Goal: Transaction & Acquisition: Purchase product/service

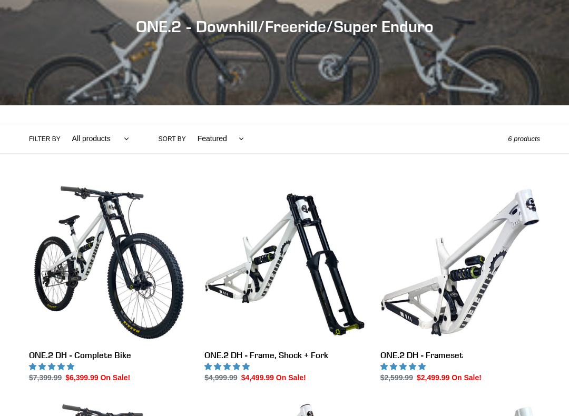
scroll to position [111, 0]
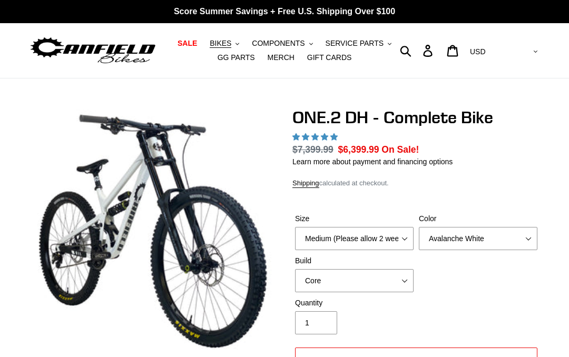
select select "highest-rating"
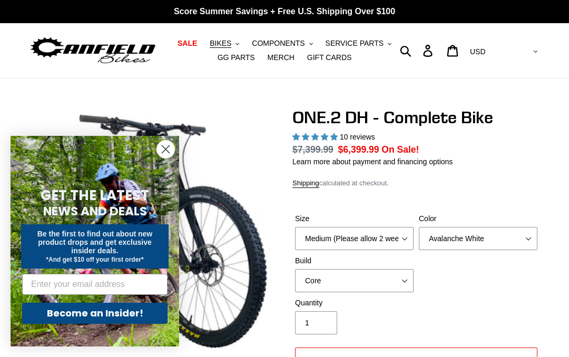
click at [166, 148] on circle "Close dialog" at bounding box center [165, 149] width 17 height 17
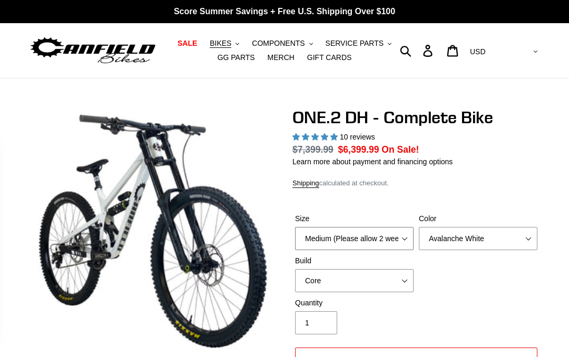
click at [323, 241] on select "Medium (Please allow 2 weeks for delivery) Large (Sold Out)" at bounding box center [354, 238] width 119 height 23
click at [328, 244] on select "Medium (Please allow 2 weeks for delivery) Large (Sold Out)" at bounding box center [354, 238] width 119 height 23
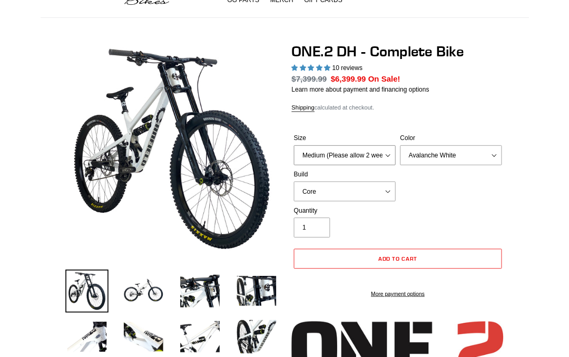
scroll to position [58, 0]
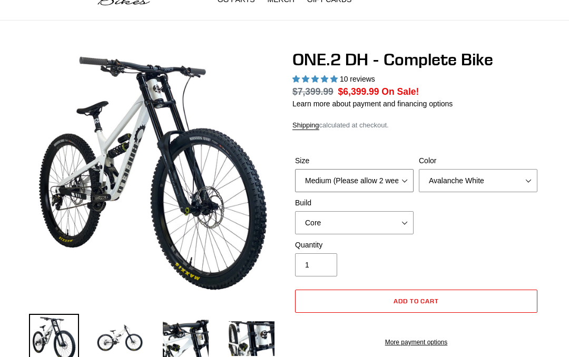
click at [324, 179] on select "Medium (Please allow 2 weeks for delivery) Large (Sold Out)" at bounding box center [354, 180] width 119 height 23
click at [477, 189] on select "Avalanche White Bentonite Grey" at bounding box center [478, 180] width 119 height 23
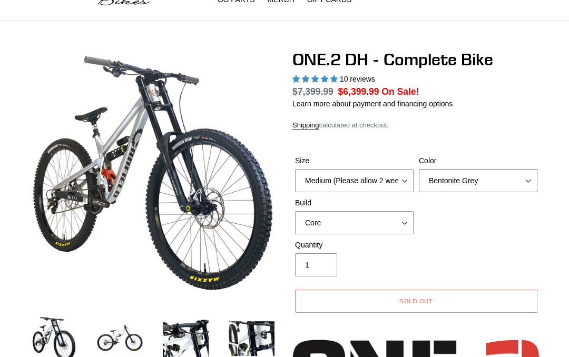
click at [461, 181] on select "Avalanche White Bentonite Grey" at bounding box center [478, 180] width 119 height 23
select select "Avalanche White"
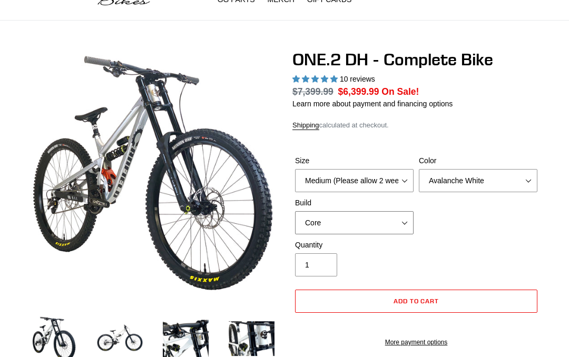
click at [361, 225] on select "Core Pro" at bounding box center [354, 222] width 119 height 23
select select "Pro"
click at [459, 183] on select "Avalanche White Bentonite Grey" at bounding box center [478, 180] width 119 height 23
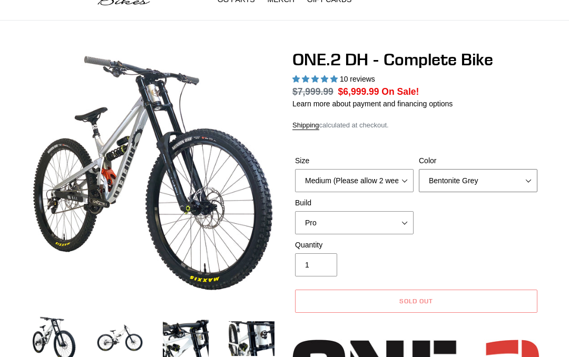
click at [445, 177] on select "Avalanche White Bentonite Grey" at bounding box center [478, 180] width 119 height 23
select select "Avalanche White"
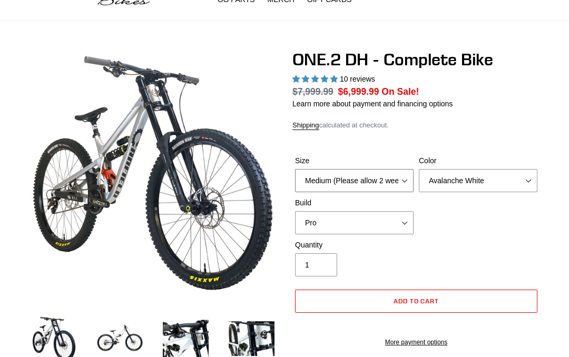
click at [312, 170] on select "Medium (Please allow 2 weeks for delivery) Large (Sold Out)" at bounding box center [354, 180] width 119 height 23
click at [364, 225] on select "Core Pro" at bounding box center [354, 222] width 119 height 23
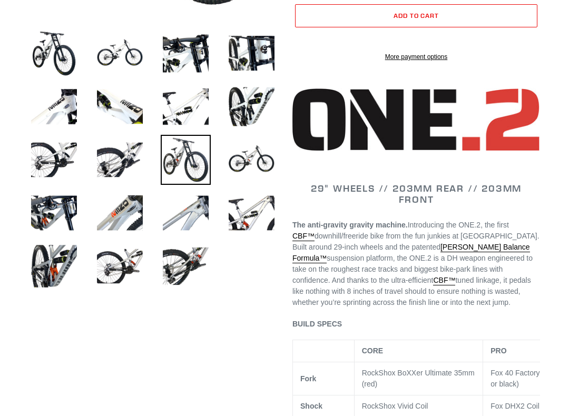
scroll to position [343, 0]
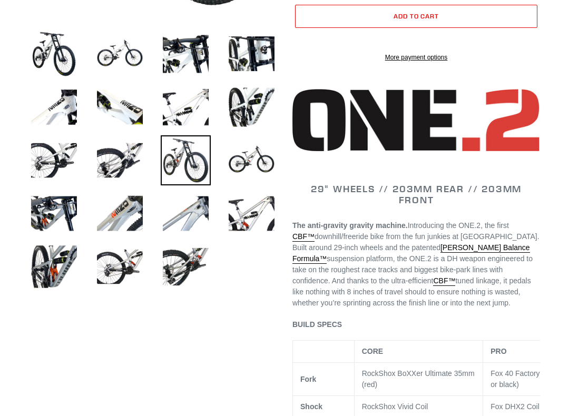
click at [34, 61] on img at bounding box center [54, 54] width 50 height 50
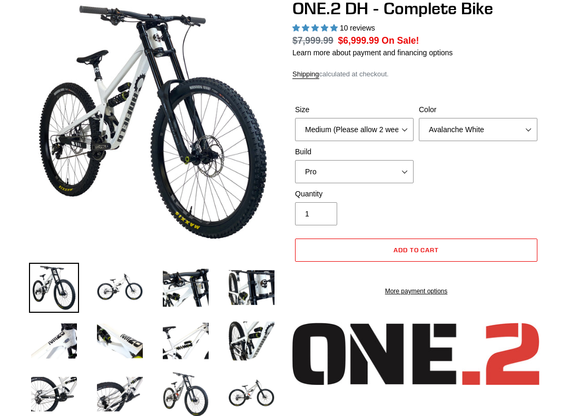
scroll to position [109, 0]
click at [105, 297] on img at bounding box center [120, 288] width 50 height 50
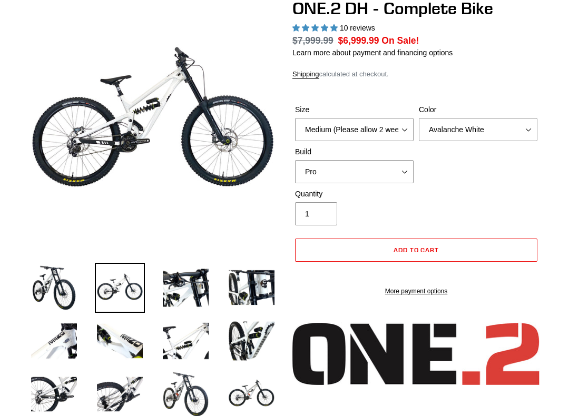
click at [52, 290] on img at bounding box center [54, 288] width 50 height 50
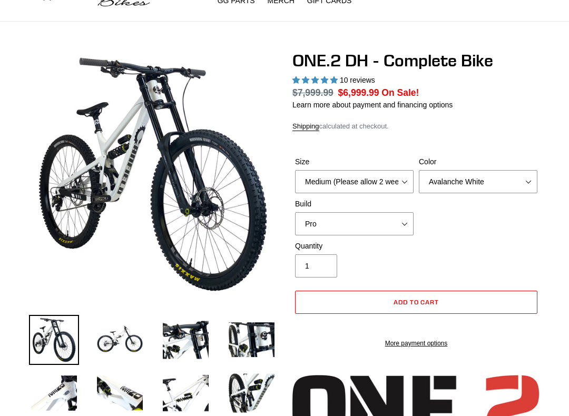
scroll to position [58, 0]
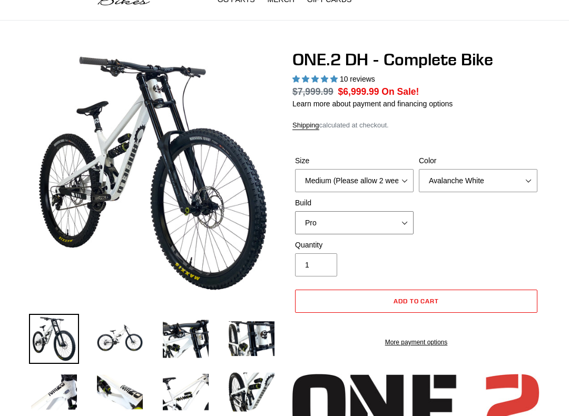
click at [326, 229] on select "Core Pro" at bounding box center [354, 222] width 119 height 23
click at [322, 225] on select "Core Pro" at bounding box center [354, 222] width 119 height 23
click at [309, 214] on select "Core Pro" at bounding box center [354, 222] width 119 height 23
click at [314, 219] on select "Core Pro" at bounding box center [354, 222] width 119 height 23
click at [317, 224] on select "Core Pro" at bounding box center [354, 222] width 119 height 23
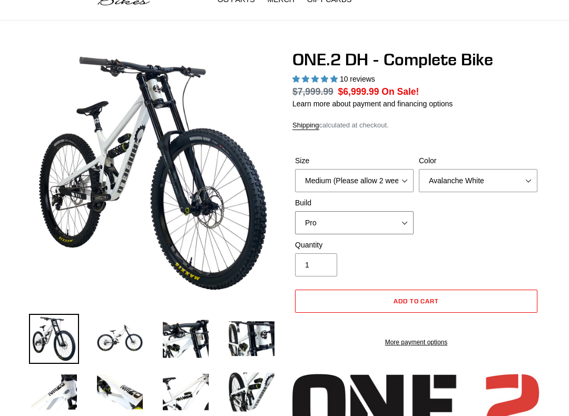
select select "Core"
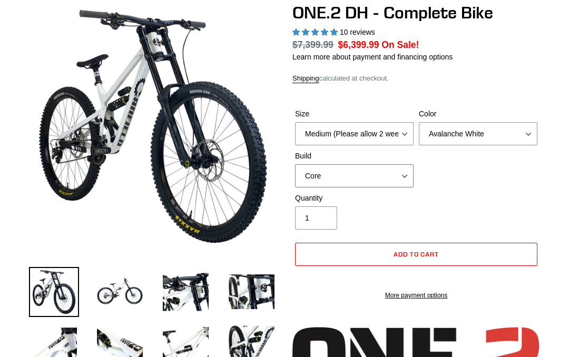
scroll to position [0, 0]
